Goal: Information Seeking & Learning: Learn about a topic

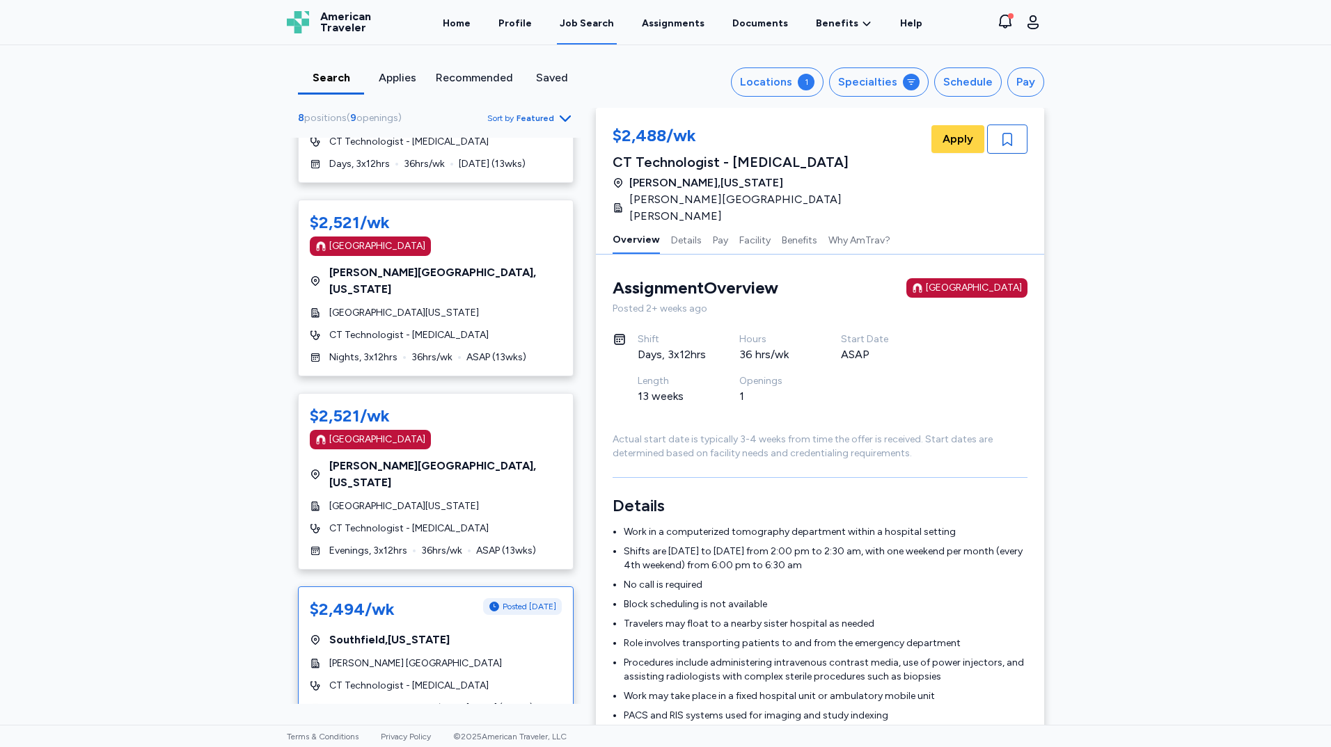
scroll to position [669, 0]
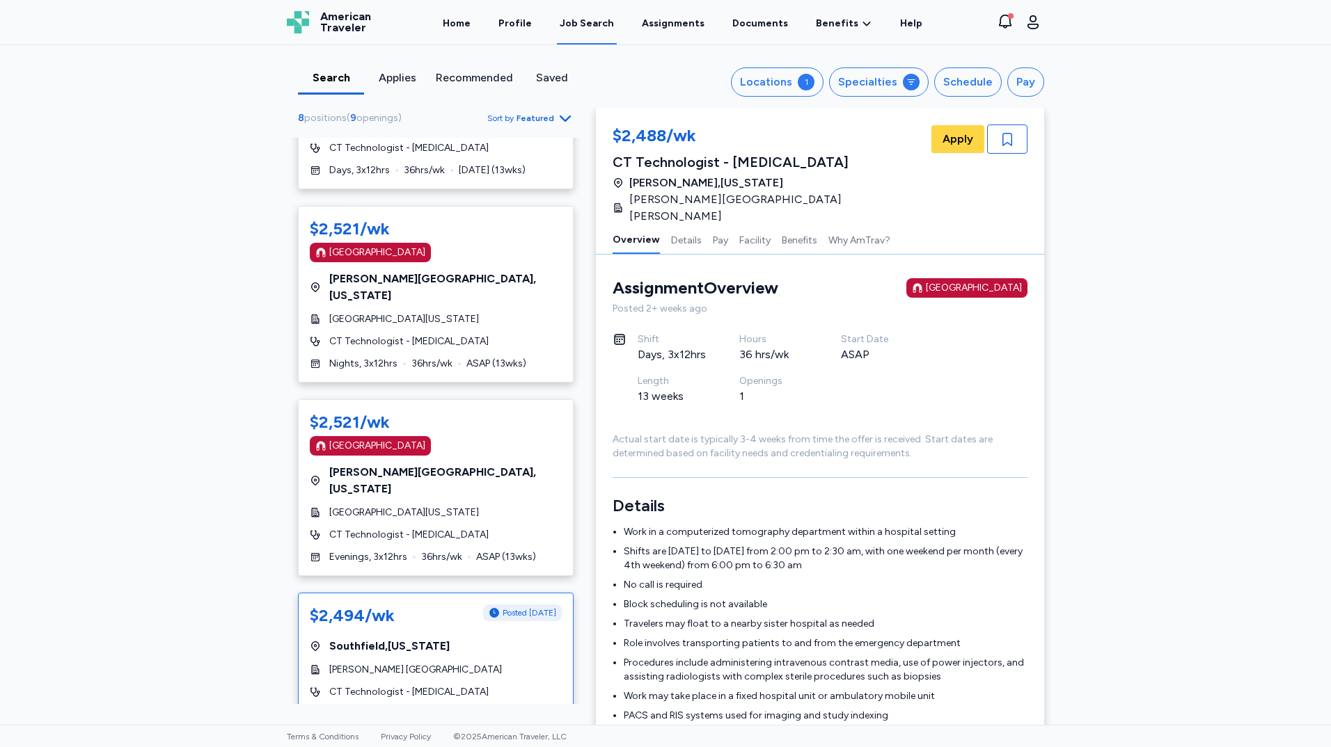
click at [390, 638] on span "[GEOGRAPHIC_DATA] , [US_STATE]" at bounding box center [389, 646] width 120 height 17
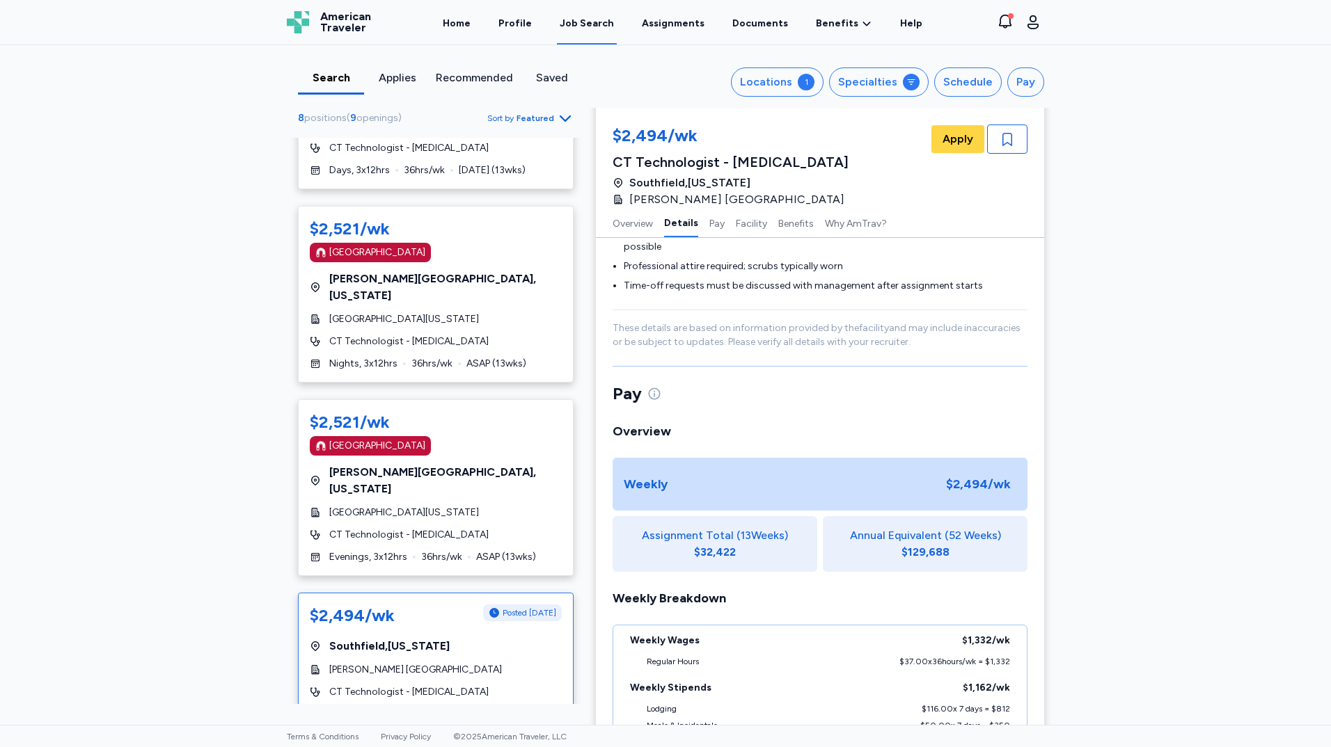
scroll to position [836, 0]
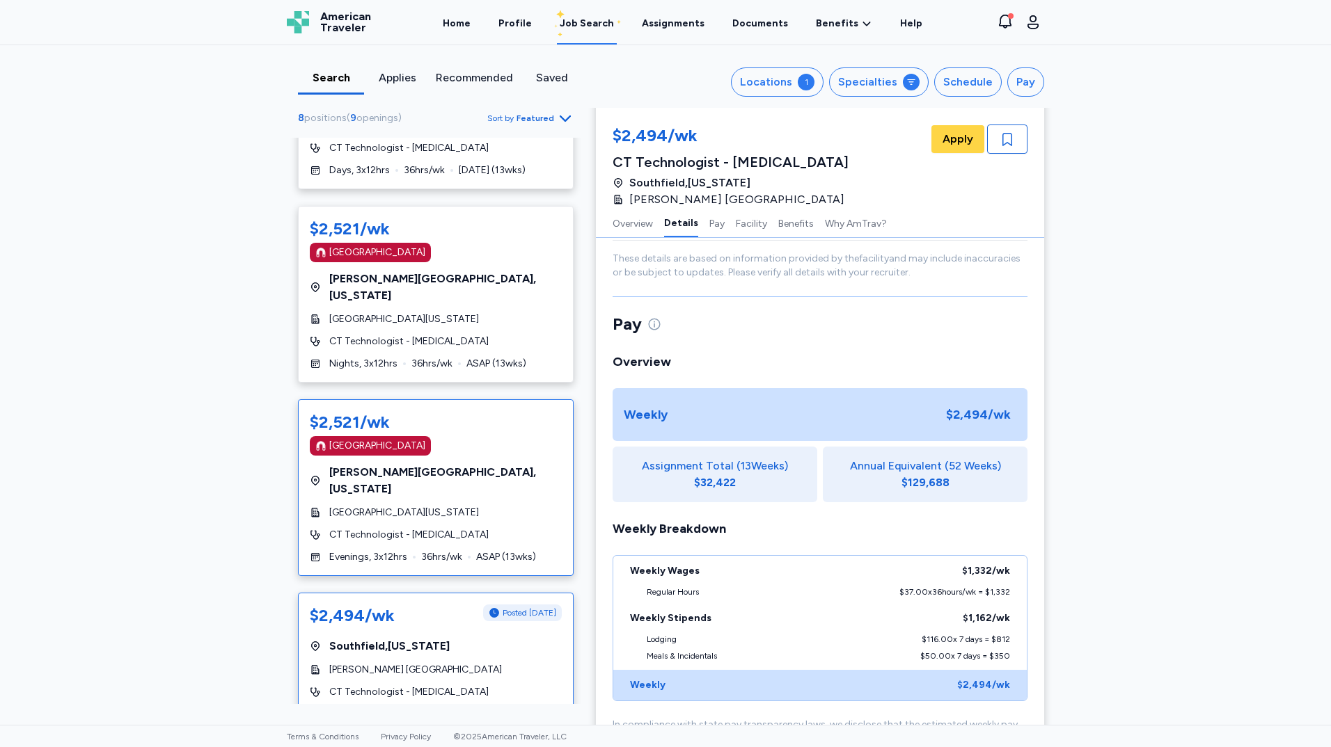
click at [473, 528] on div "CT Technologist - [MEDICAL_DATA]" at bounding box center [436, 535] width 252 height 14
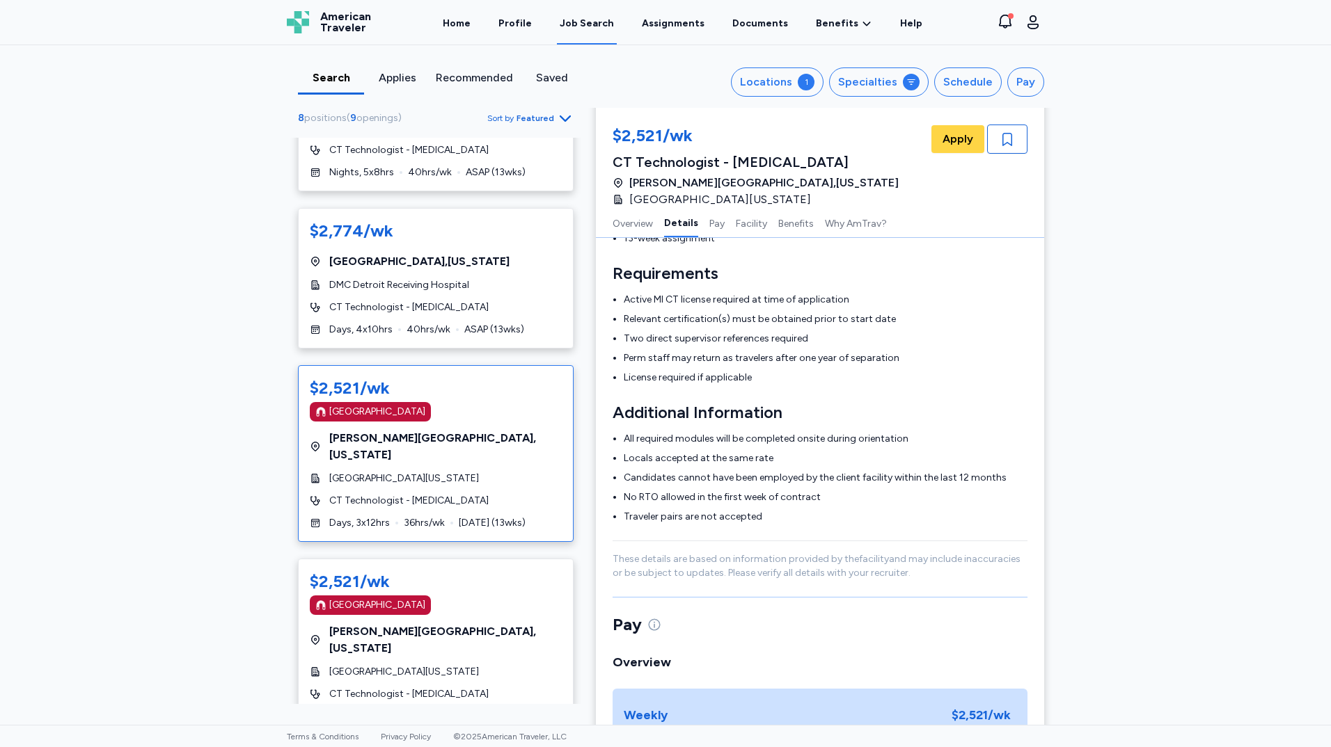
scroll to position [43, 0]
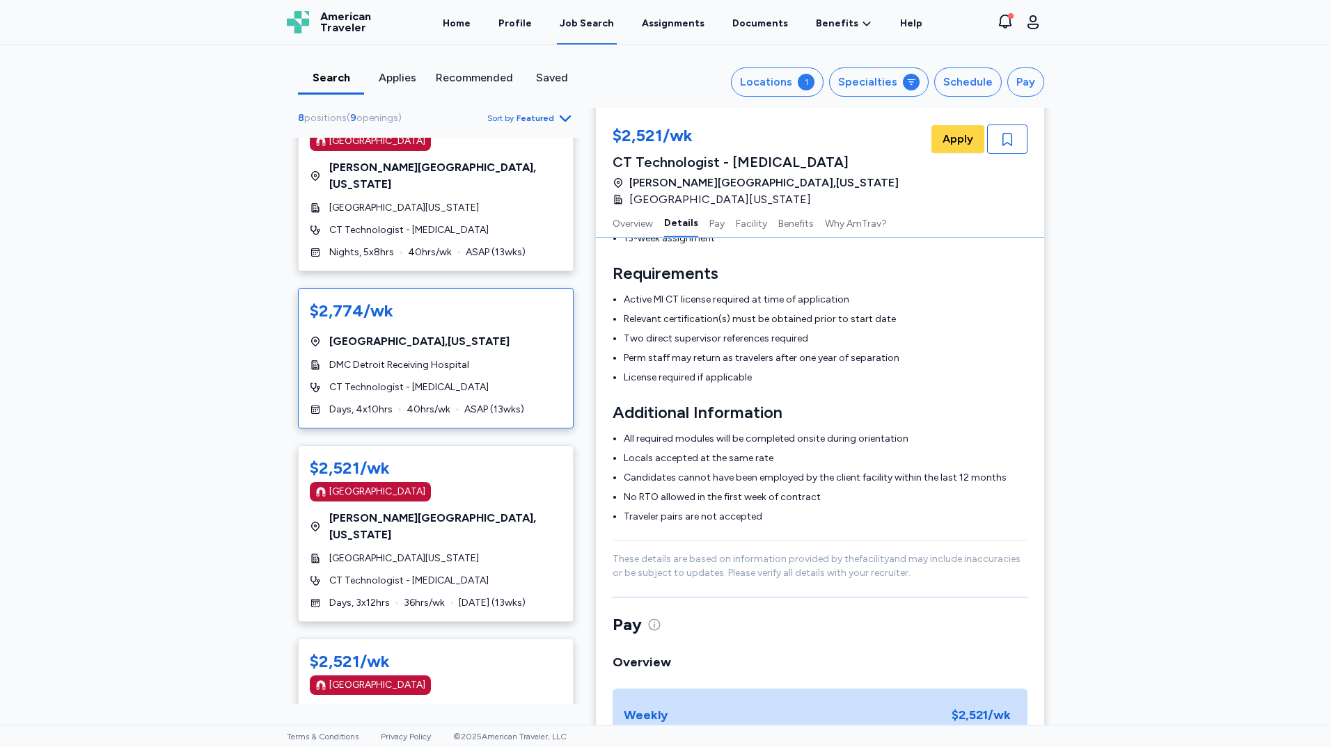
click at [467, 333] on div "[GEOGRAPHIC_DATA] , [US_STATE]" at bounding box center [436, 341] width 252 height 17
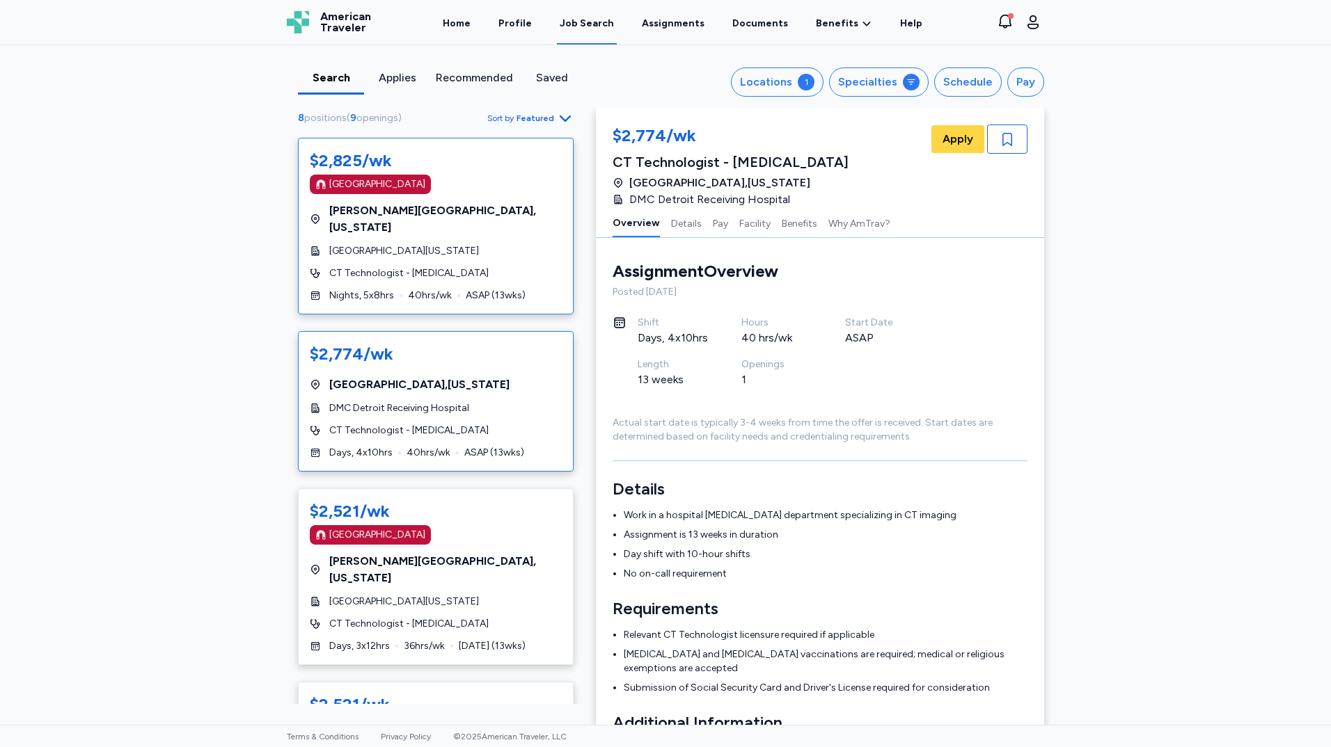
click at [475, 267] on div "CT Technologist - [MEDICAL_DATA]" at bounding box center [436, 274] width 252 height 14
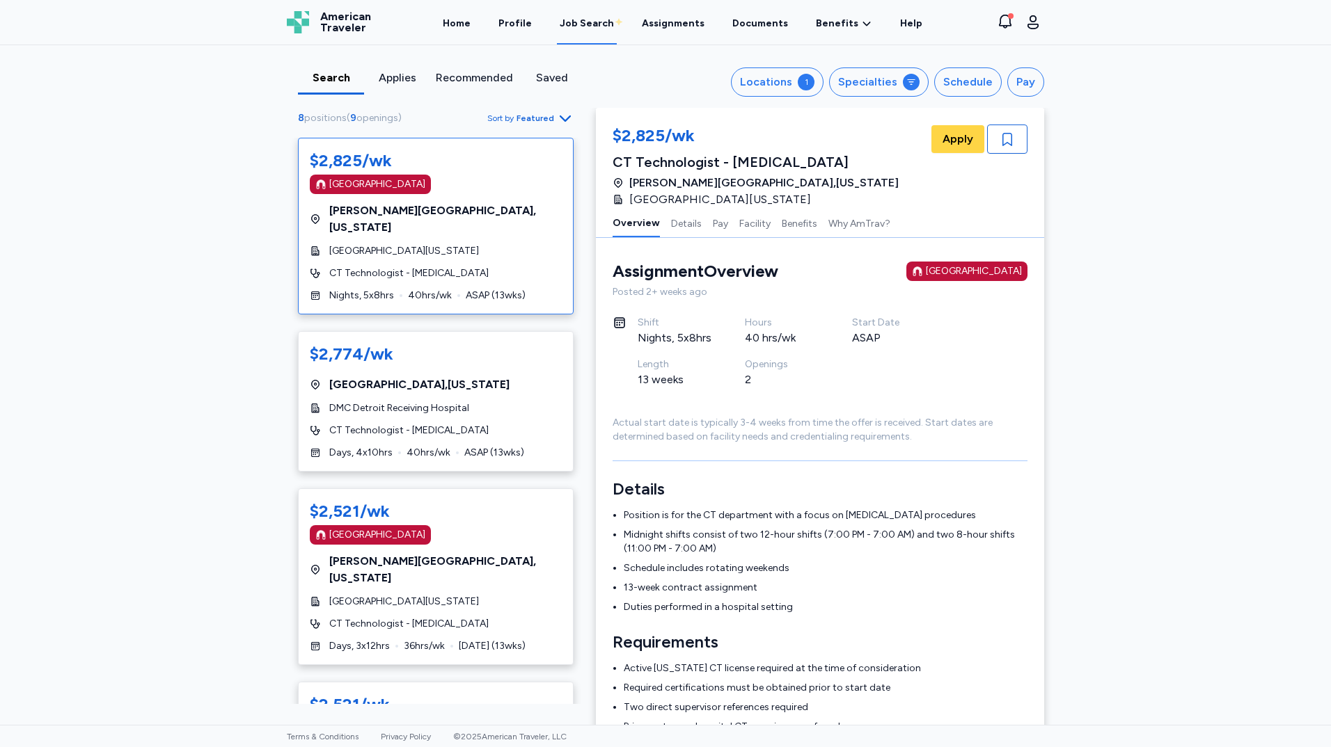
click at [429, 223] on div "$2,825/wk [GEOGRAPHIC_DATA] [GEOGRAPHIC_DATA] , [US_STATE][GEOGRAPHIC_DATA][US_…" at bounding box center [436, 226] width 276 height 177
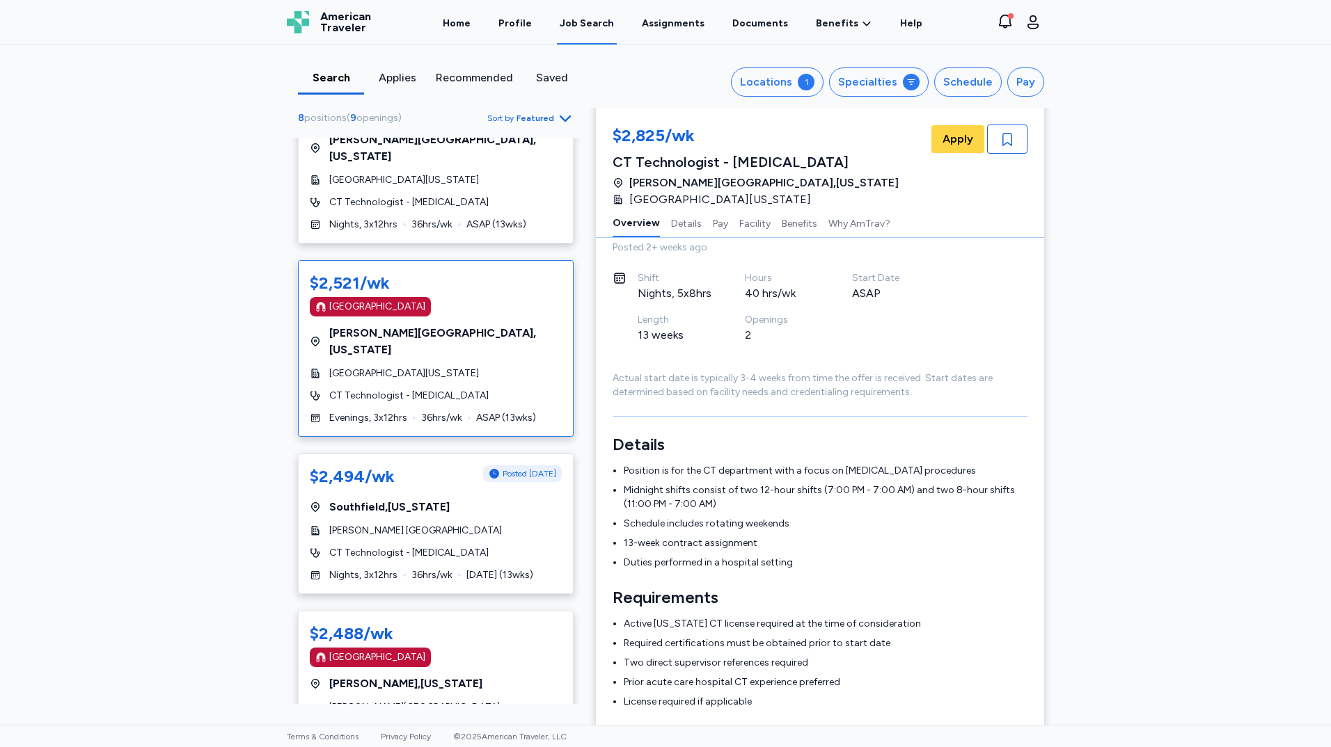
scroll to position [70, 0]
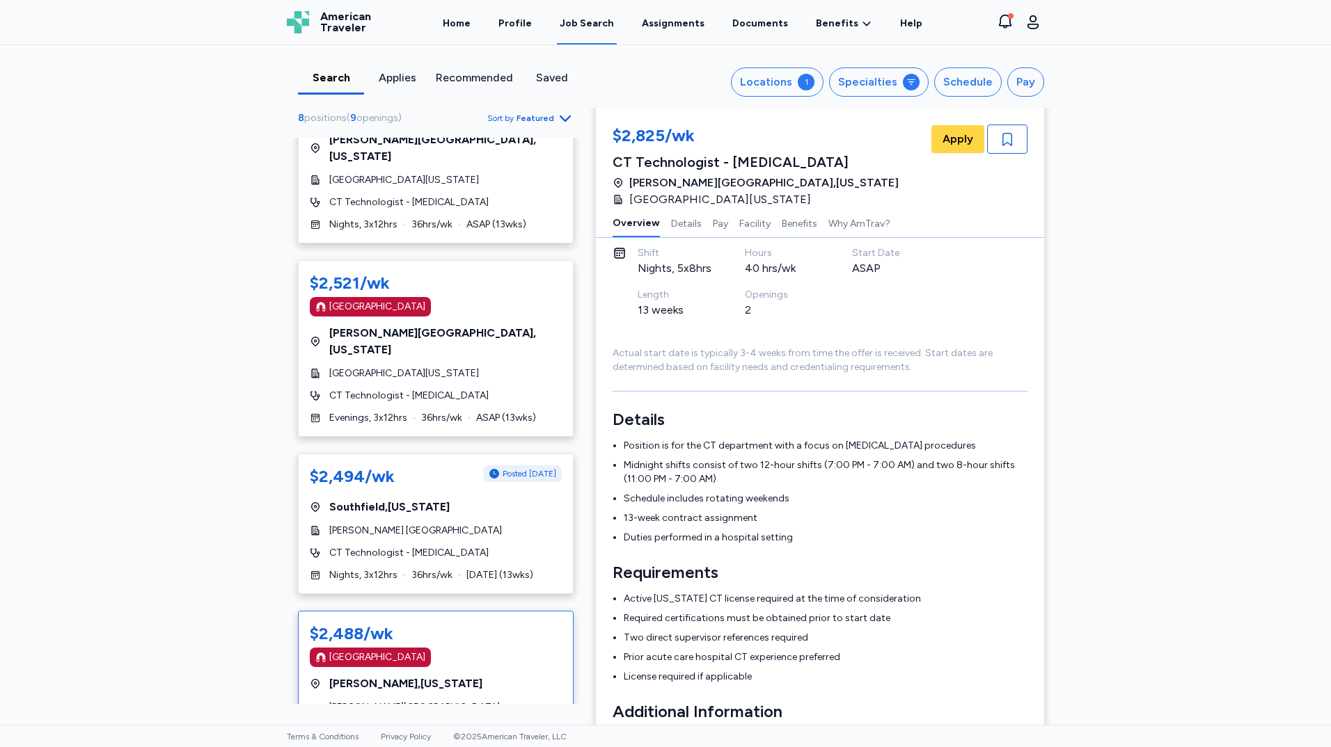
click at [495, 676] on div "[GEOGRAPHIC_DATA] , [US_STATE]" at bounding box center [436, 684] width 252 height 17
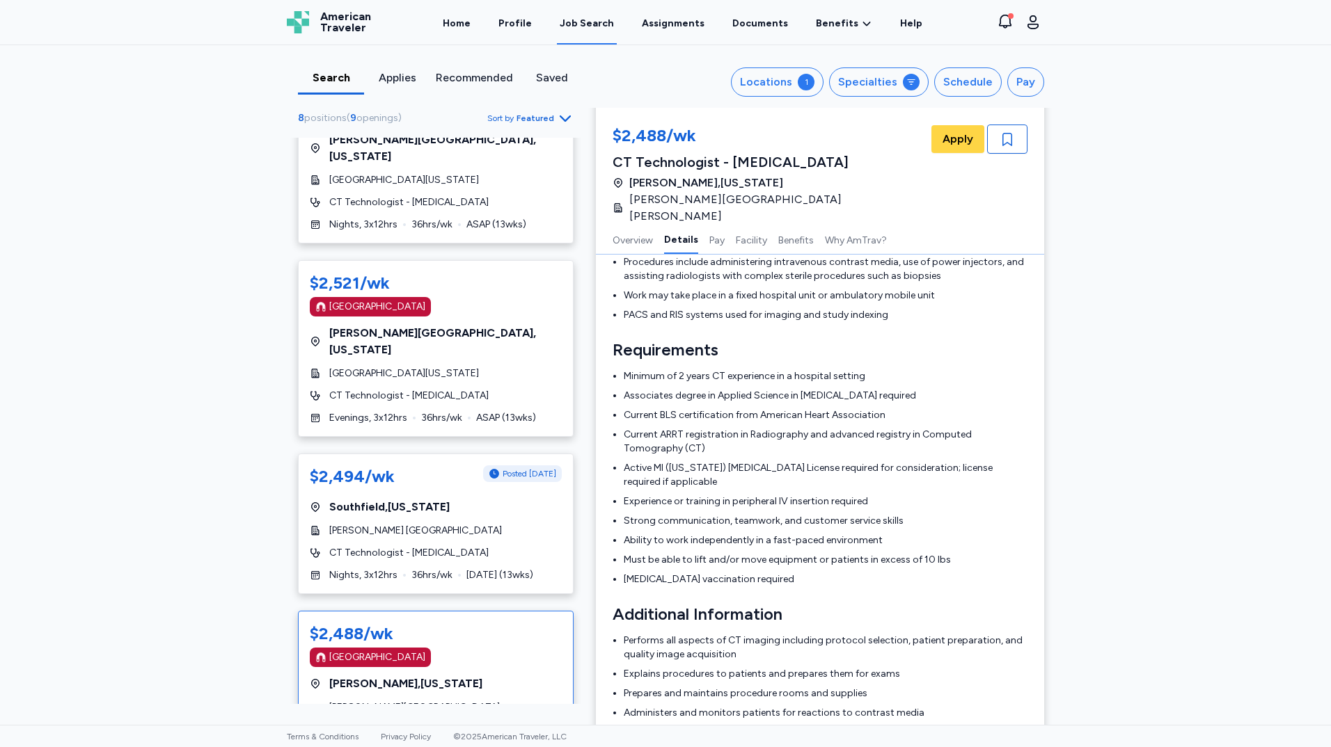
scroll to position [419, 0]
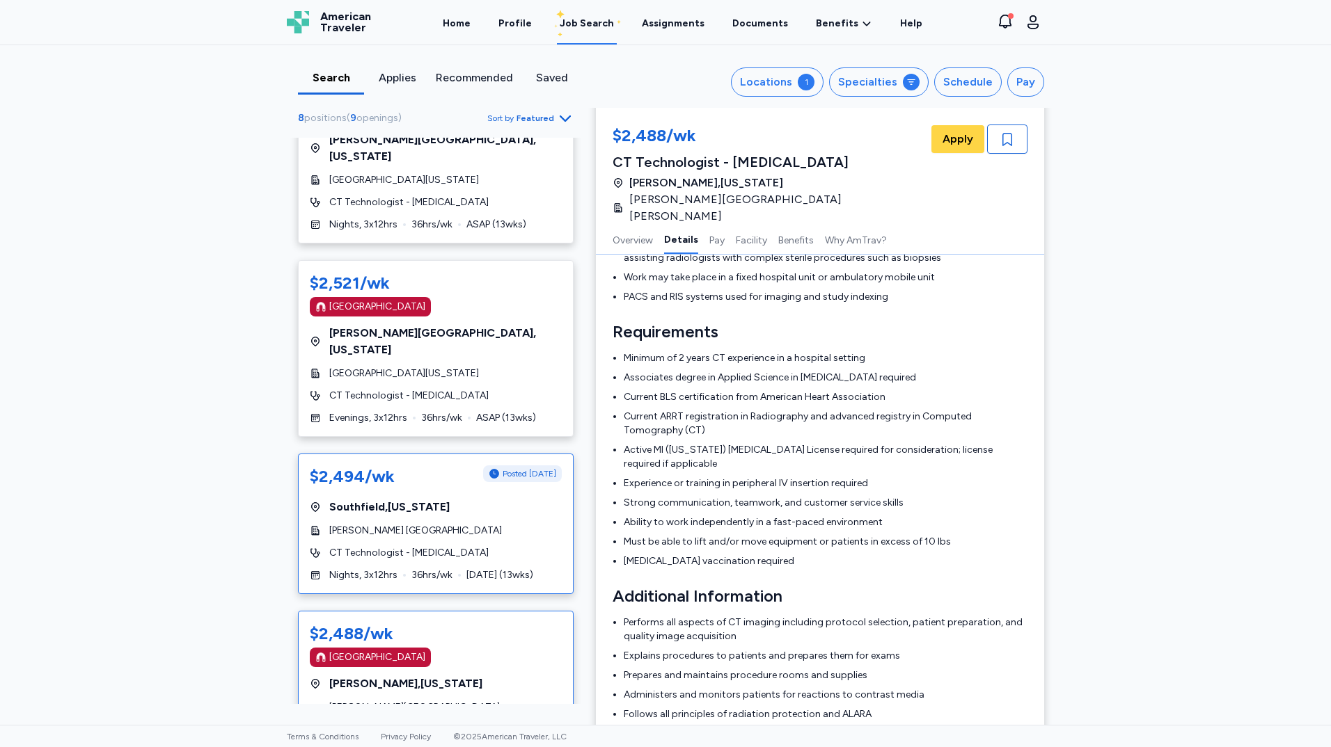
click at [473, 454] on div "$2,494/wk Posted [DATE] [GEOGRAPHIC_DATA] , [US_STATE] [PERSON_NAME] [GEOGRAPHI…" at bounding box center [436, 524] width 276 height 141
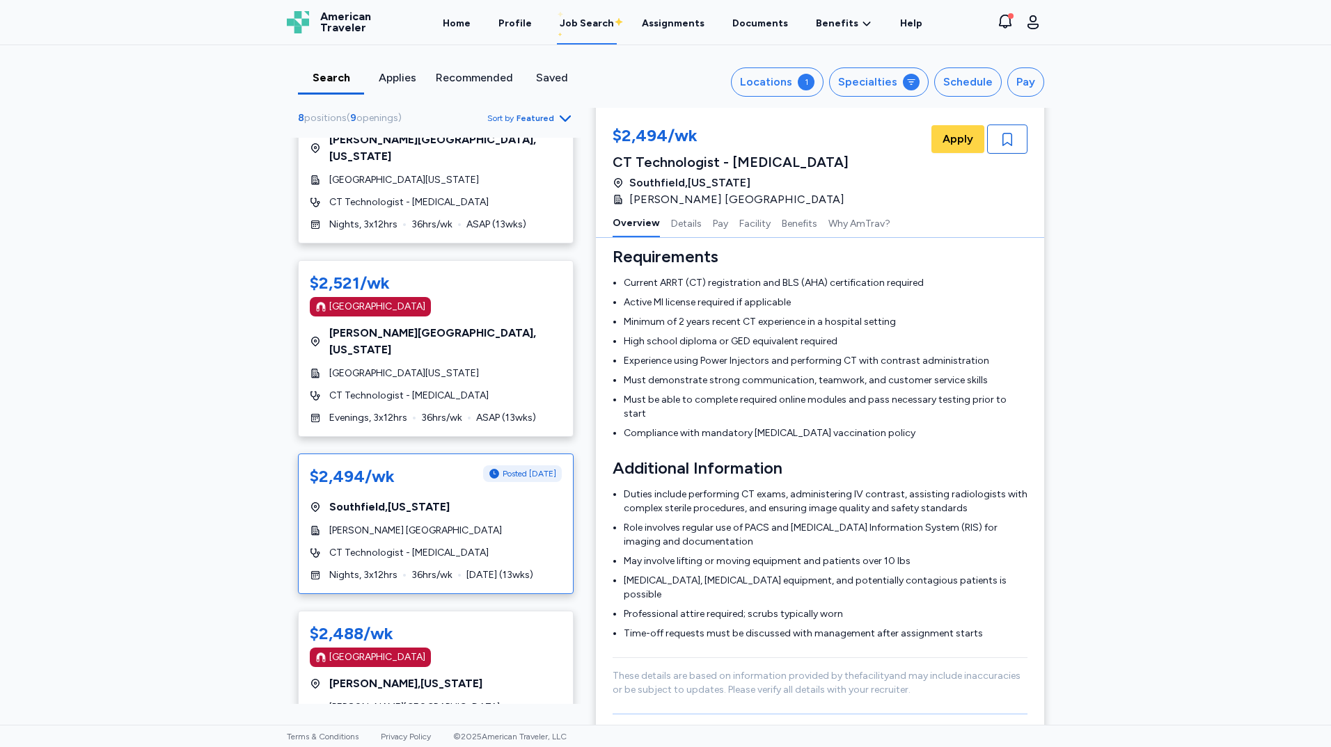
scroll to position [1, 0]
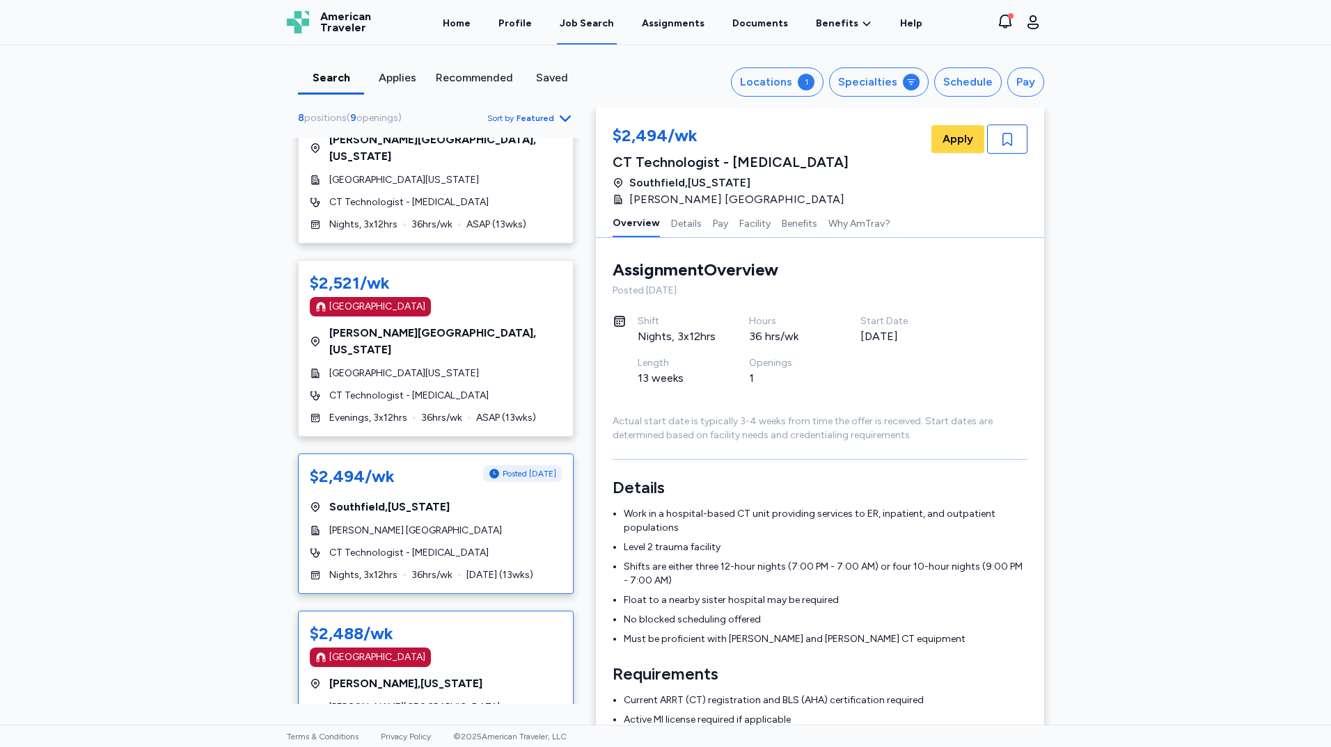
click at [383, 676] on span "[GEOGRAPHIC_DATA] , [US_STATE]" at bounding box center [405, 684] width 153 height 17
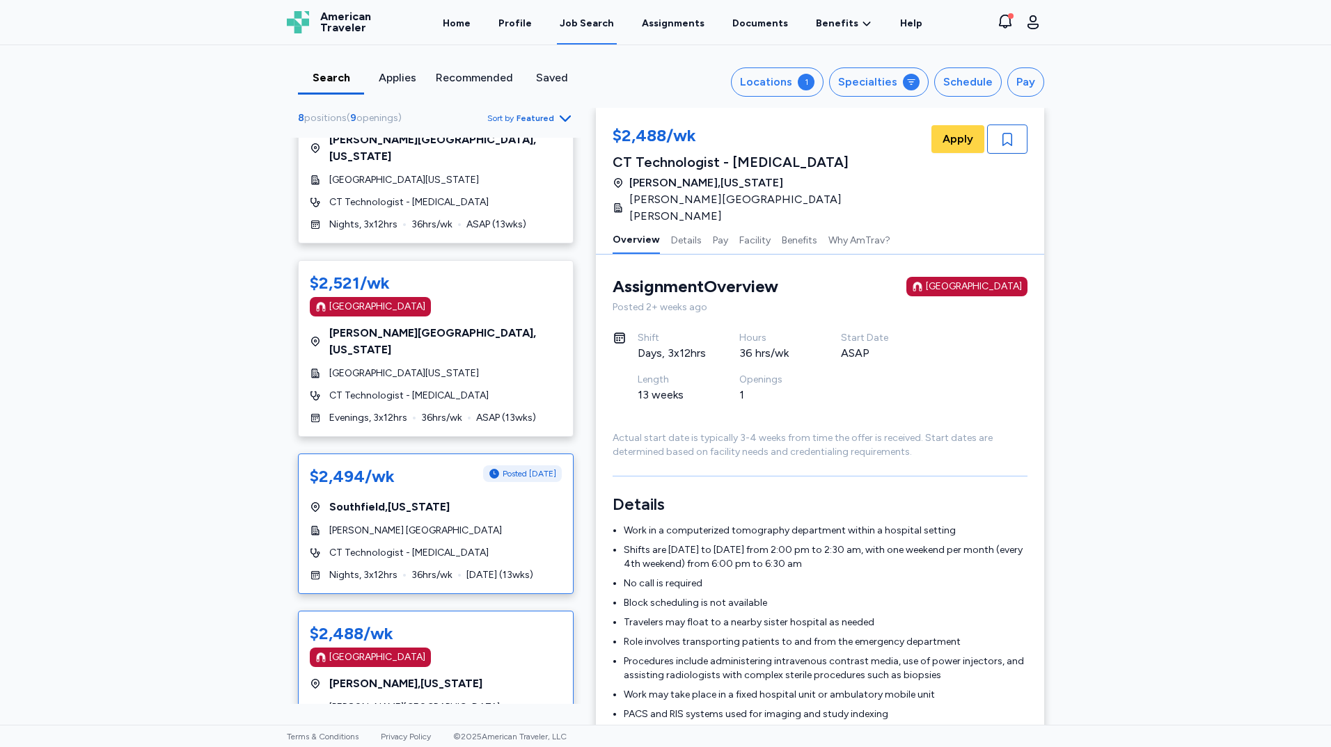
click at [358, 478] on div "$2,494/wk Posted [DATE] [GEOGRAPHIC_DATA] , [US_STATE] [PERSON_NAME] [GEOGRAPHI…" at bounding box center [436, 524] width 276 height 141
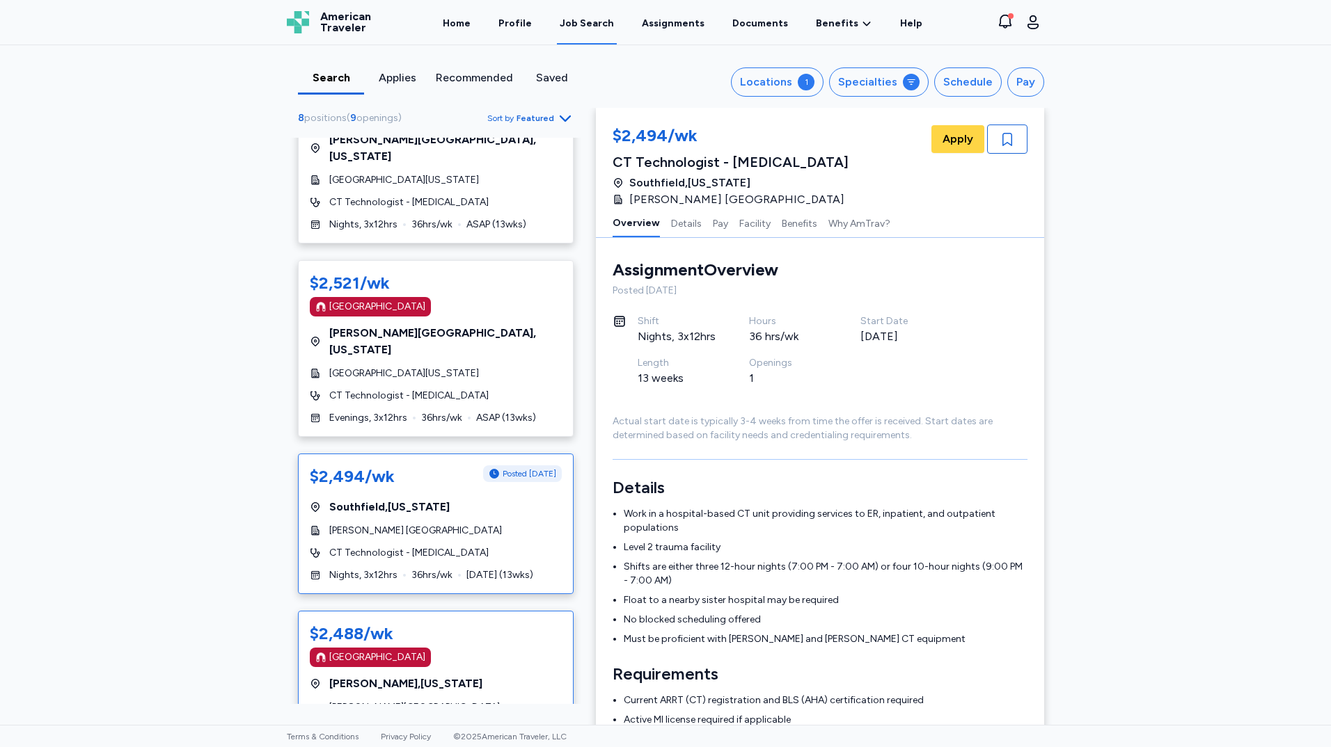
click at [399, 648] on div "[GEOGRAPHIC_DATA]" at bounding box center [436, 657] width 252 height 19
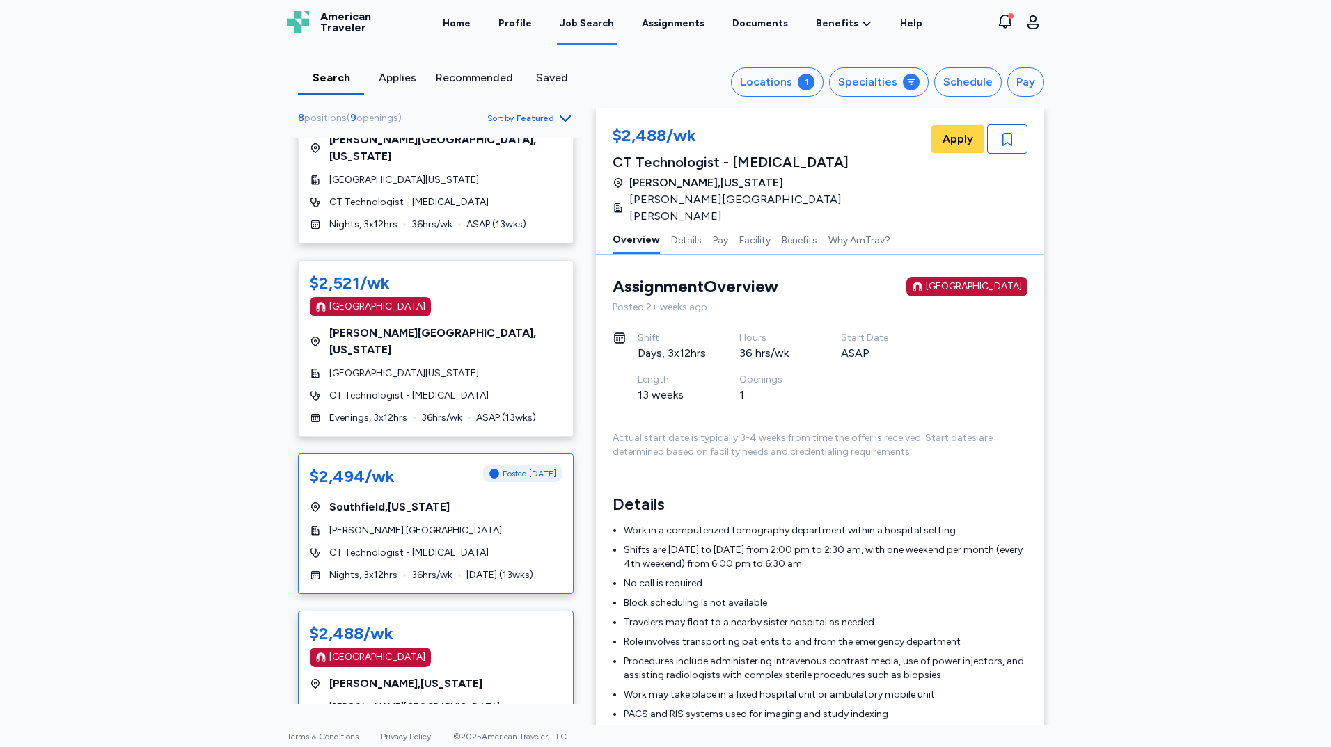
click at [400, 482] on div "$2,494/wk Posted [DATE] [GEOGRAPHIC_DATA] , [US_STATE] [PERSON_NAME] [GEOGRAPHI…" at bounding box center [436, 524] width 276 height 141
